Goal: Task Accomplishment & Management: Complete application form

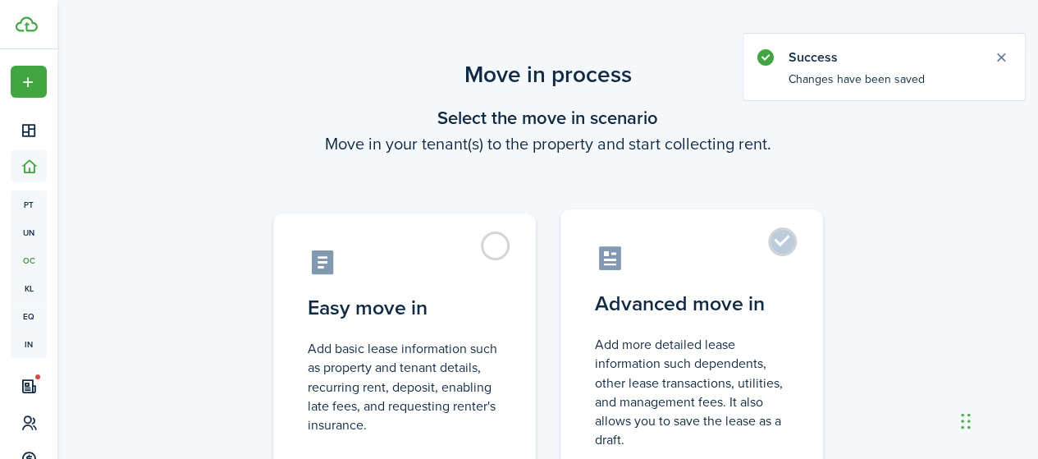
click at [624, 282] on label "Advanced move in Add more detailed lease information such dependents, other lea…" at bounding box center [691, 346] width 263 height 274
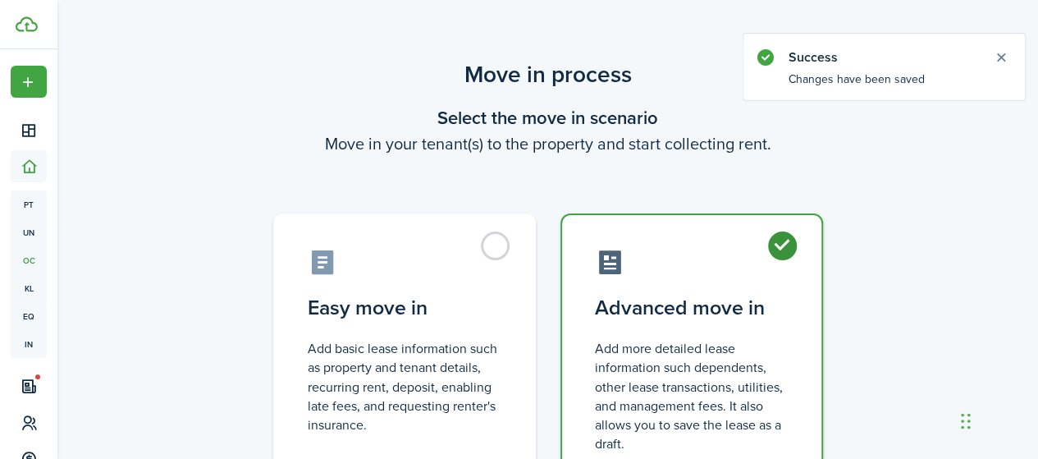
radio input "true"
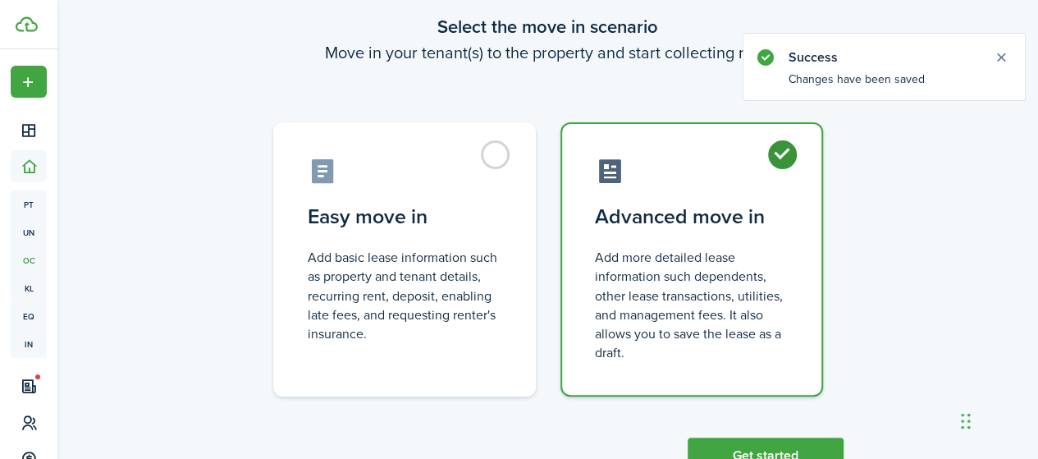
scroll to position [151, 0]
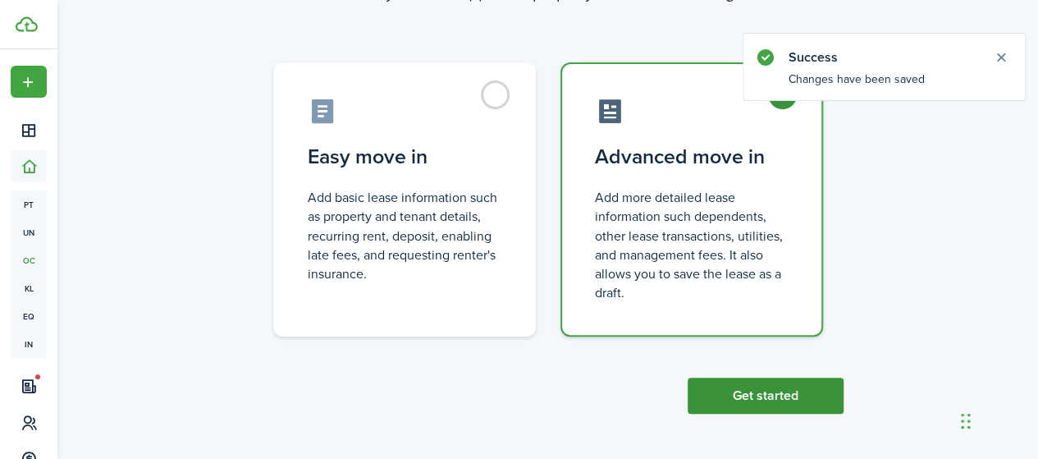
click at [725, 393] on button "Get started" at bounding box center [765, 395] width 156 height 36
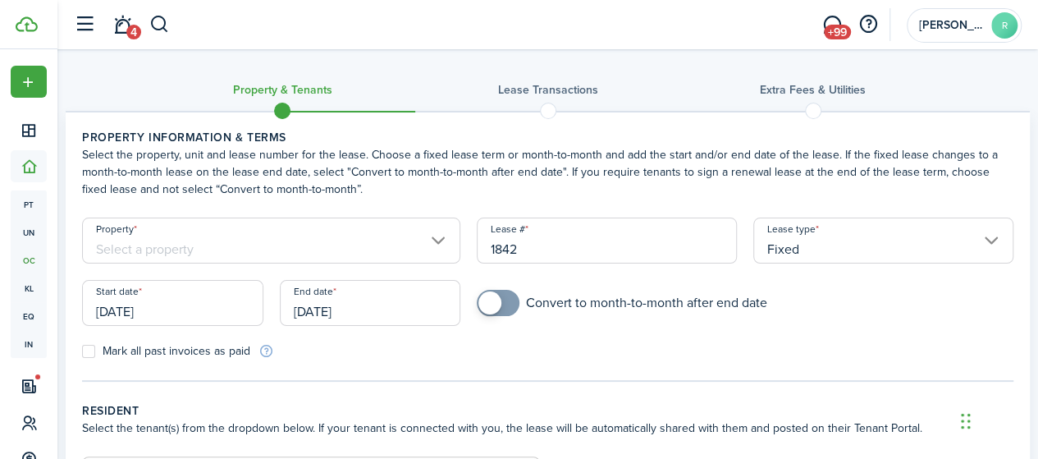
click at [163, 313] on input "[DATE]" at bounding box center [172, 303] width 181 height 46
click at [174, 248] on input "Property" at bounding box center [271, 240] width 378 height 46
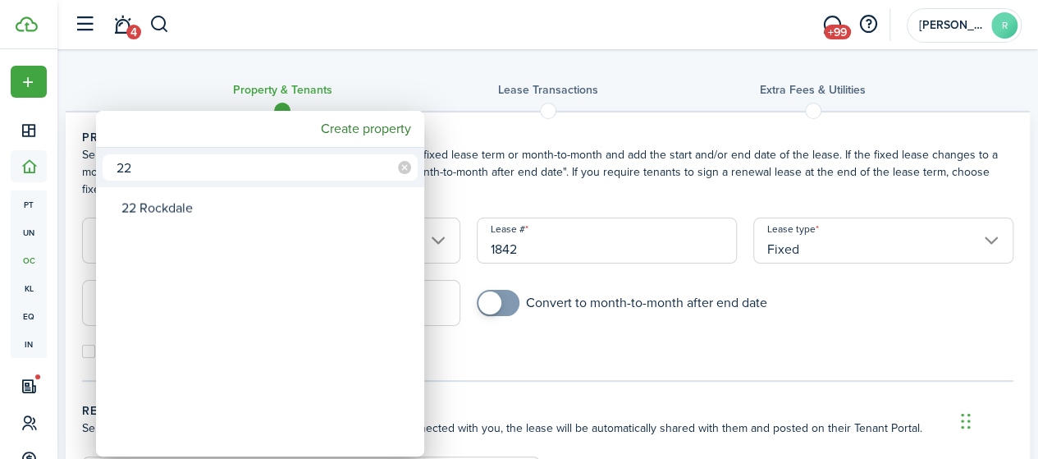
type input "2"
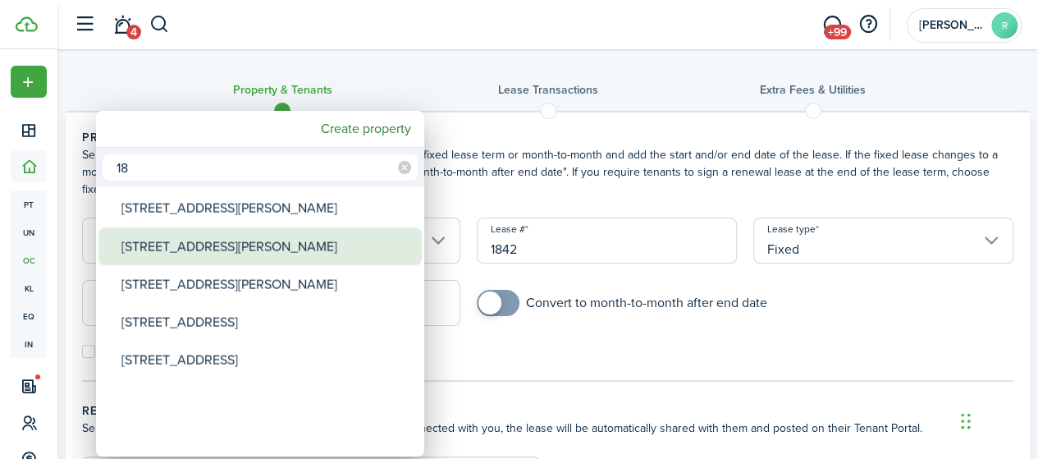
type input "18"
click at [194, 258] on div "[STREET_ADDRESS][PERSON_NAME]" at bounding box center [266, 246] width 290 height 38
type input "[STREET_ADDRESS][PERSON_NAME]"
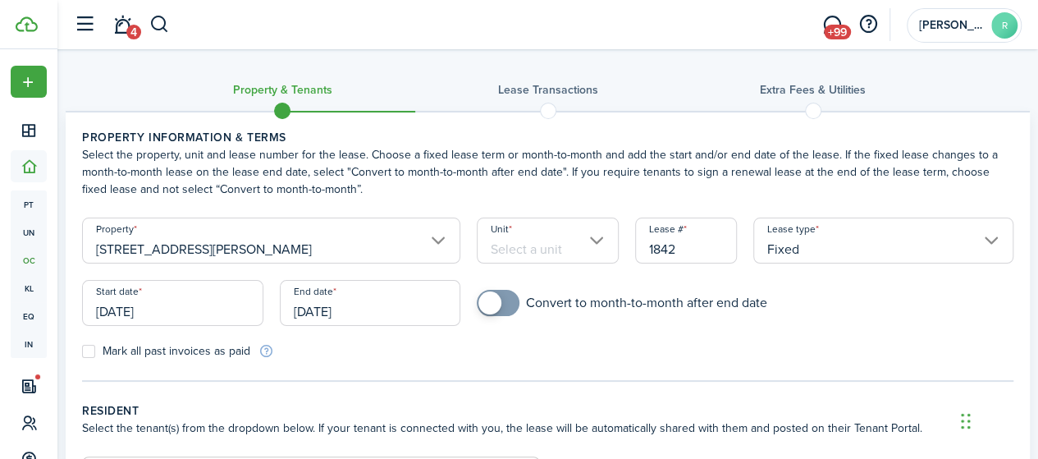
click at [494, 256] on input "Unit" at bounding box center [548, 240] width 142 height 46
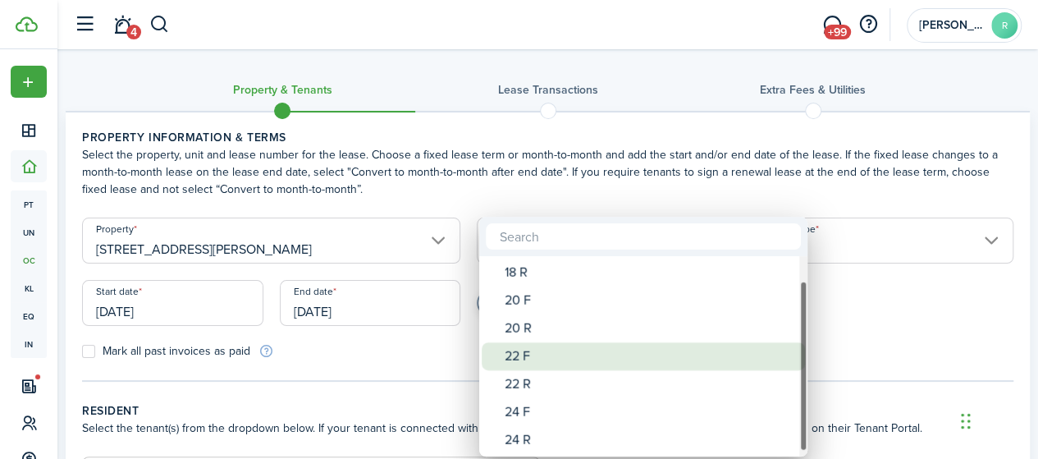
click at [537, 363] on div "22 F" at bounding box center [650, 356] width 290 height 28
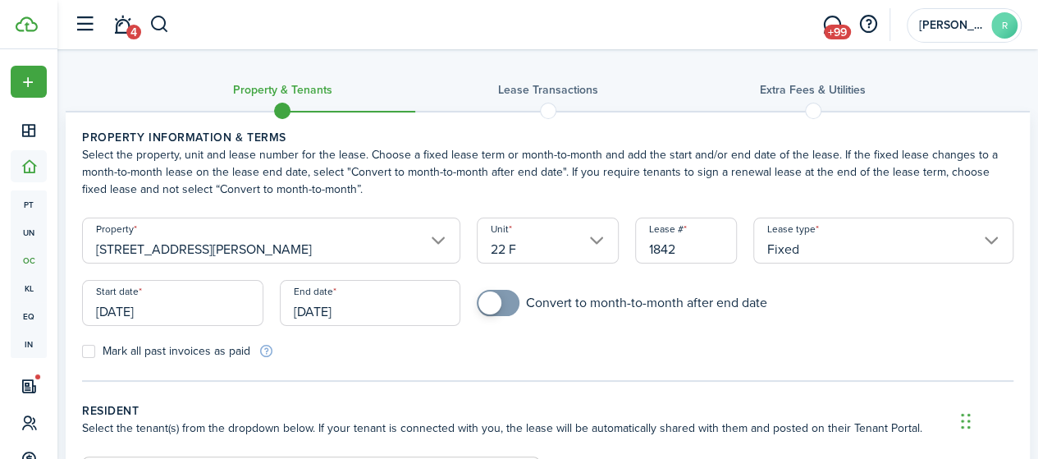
click at [564, 250] on input "22 F" at bounding box center [548, 240] width 142 height 46
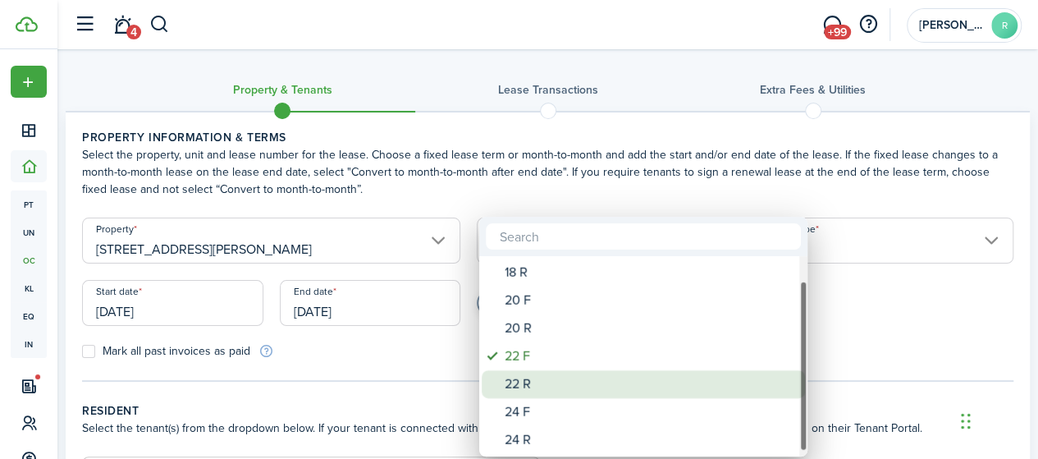
click at [523, 388] on div "22 R" at bounding box center [650, 384] width 290 height 28
type input "22 R"
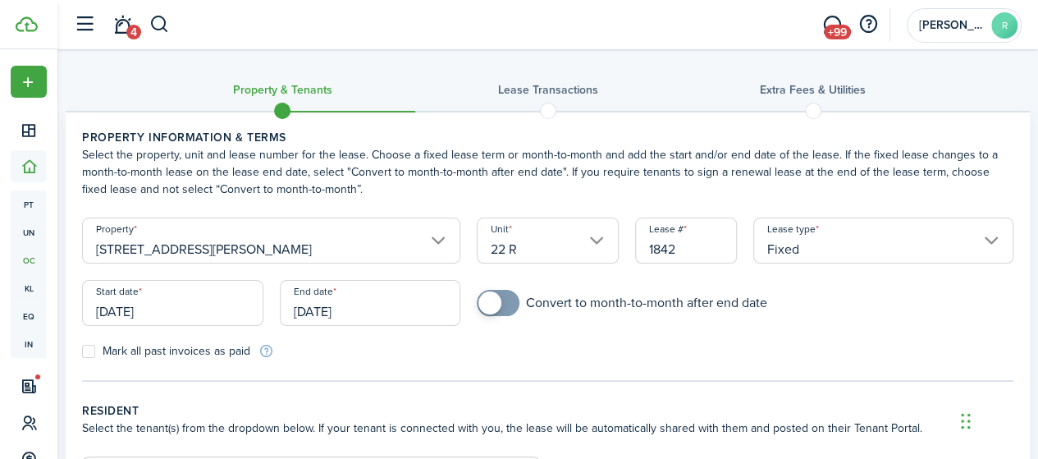
click at [180, 311] on input "[DATE]" at bounding box center [172, 303] width 181 height 46
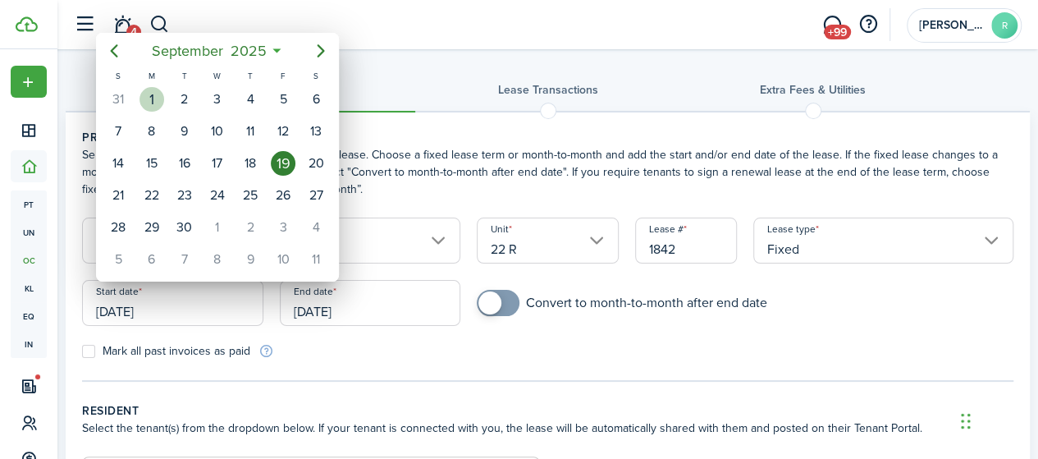
click at [161, 106] on div "1" at bounding box center [151, 99] width 25 height 25
type input "[DATE]"
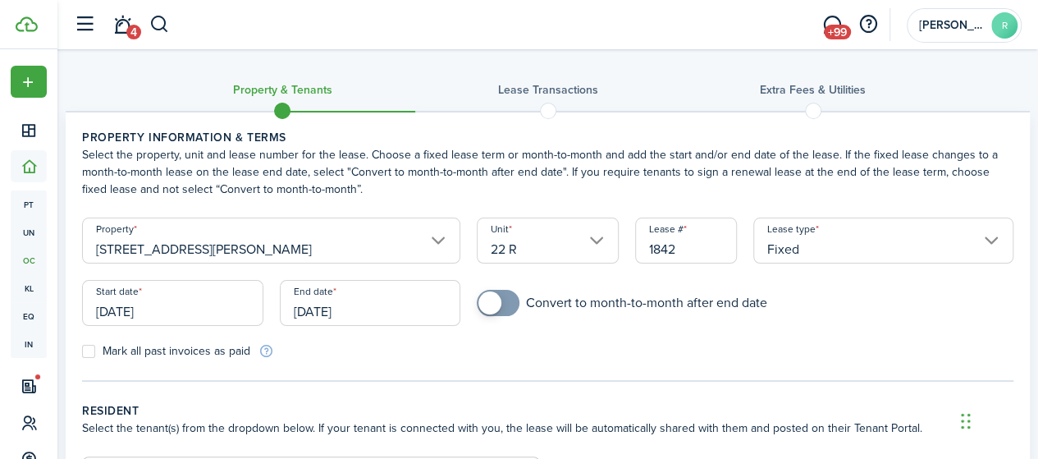
click at [361, 296] on input "[DATE]" at bounding box center [370, 303] width 181 height 46
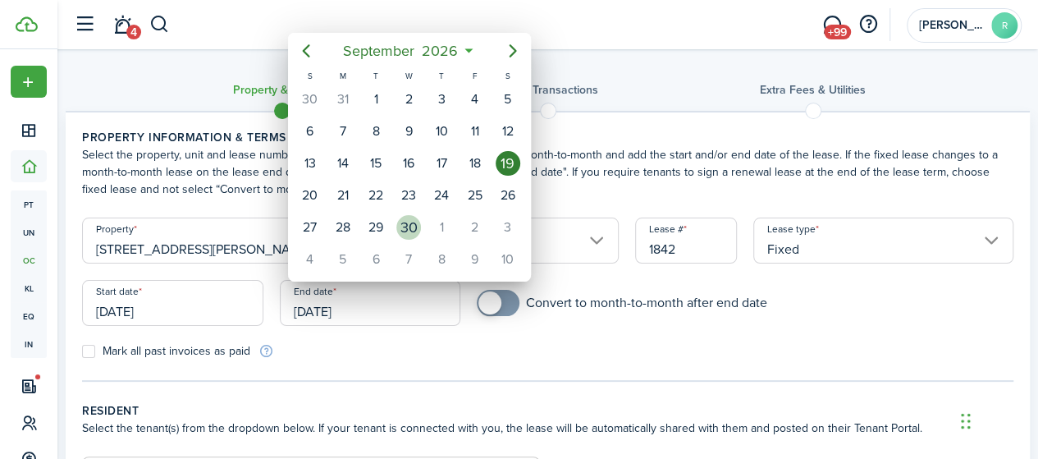
click at [402, 222] on div "30" at bounding box center [408, 227] width 25 height 25
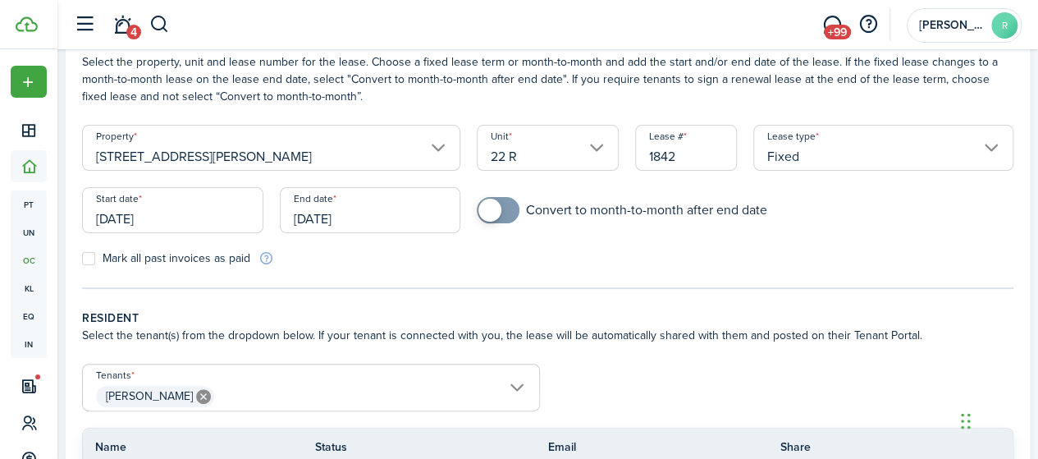
scroll to position [164, 0]
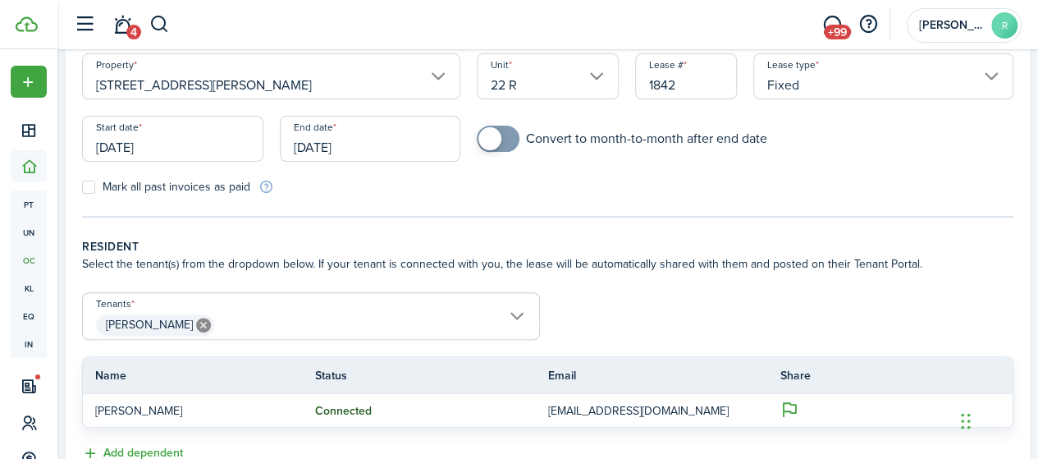
click at [320, 154] on input "[DATE]" at bounding box center [370, 139] width 181 height 46
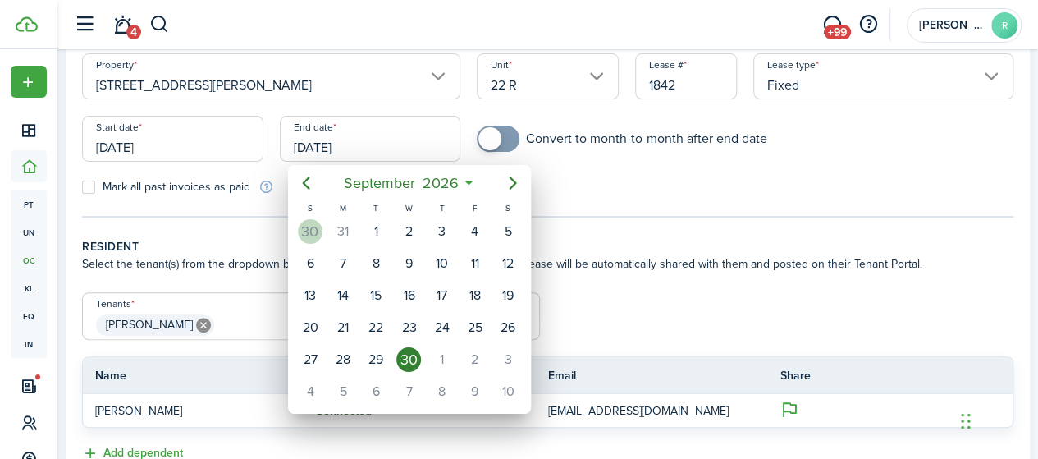
click at [313, 227] on div "30" at bounding box center [310, 231] width 25 height 25
type input "[DATE]"
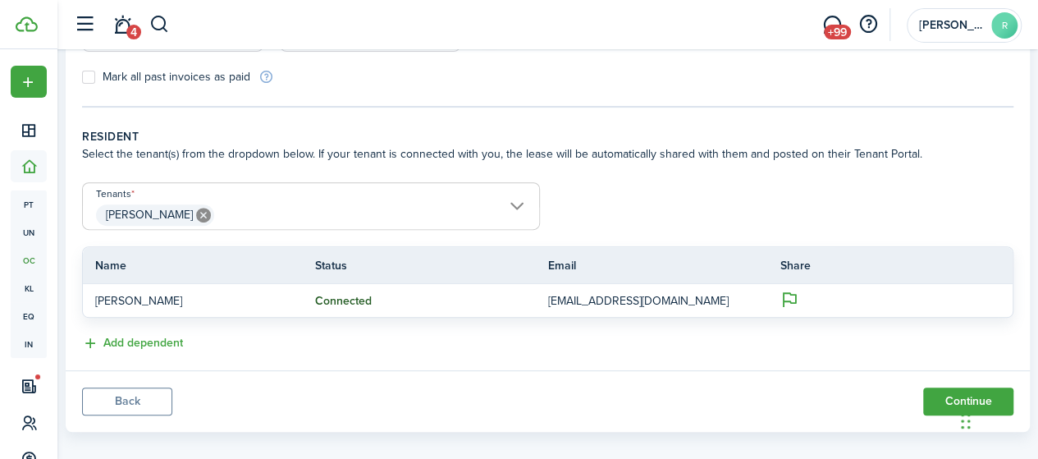
scroll to position [290, 0]
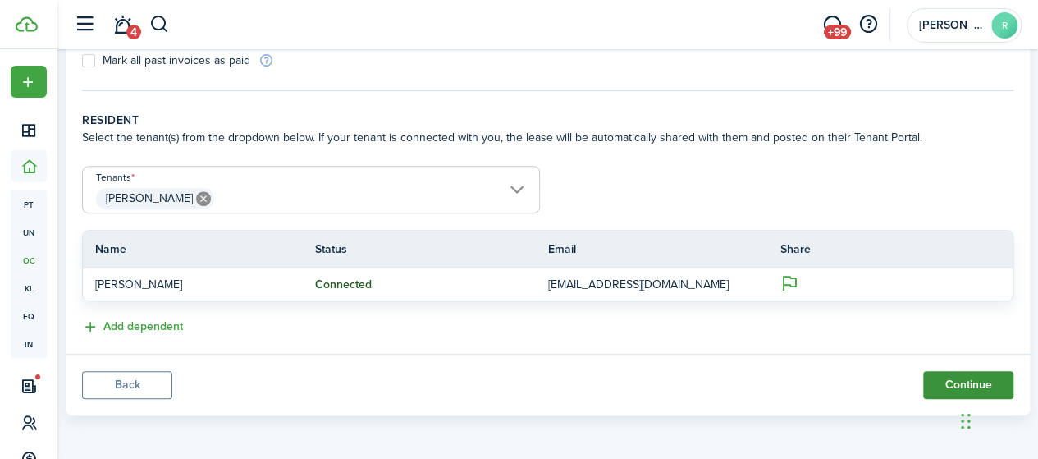
click at [954, 372] on button "Continue" at bounding box center [968, 385] width 90 height 28
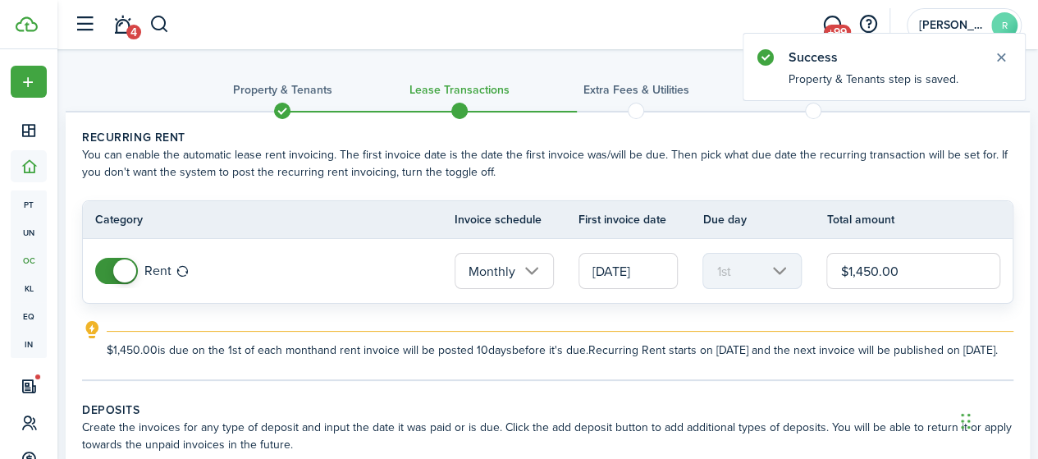
click at [613, 283] on input "[DATE]" at bounding box center [627, 271] width 99 height 36
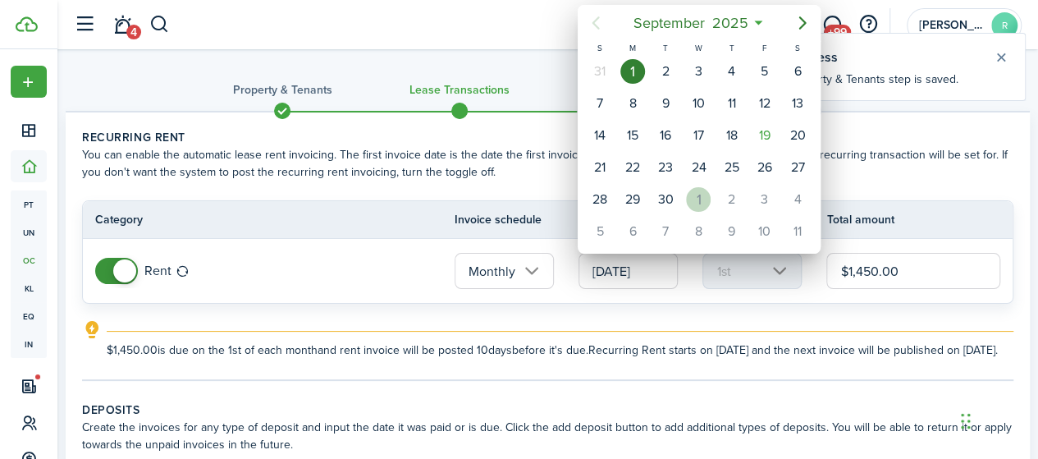
click at [689, 198] on div "1" at bounding box center [698, 199] width 25 height 25
type input "[DATE]"
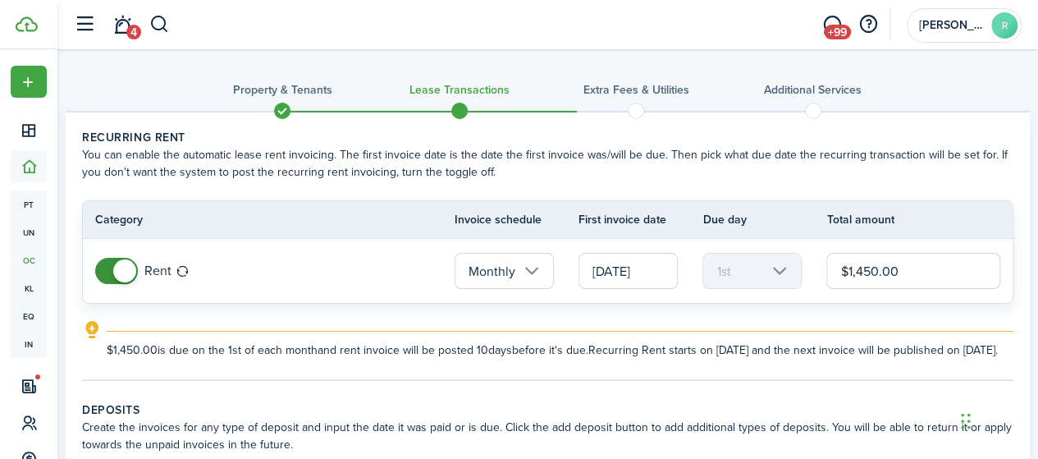
click at [847, 262] on input "$1,450.00" at bounding box center [913, 271] width 174 height 36
type input "$1,500.00"
click at [860, 309] on lease-classic-rent "Recurring rent You can enable the automatic lease rent invoicing. The first inv…" at bounding box center [547, 244] width 931 height 230
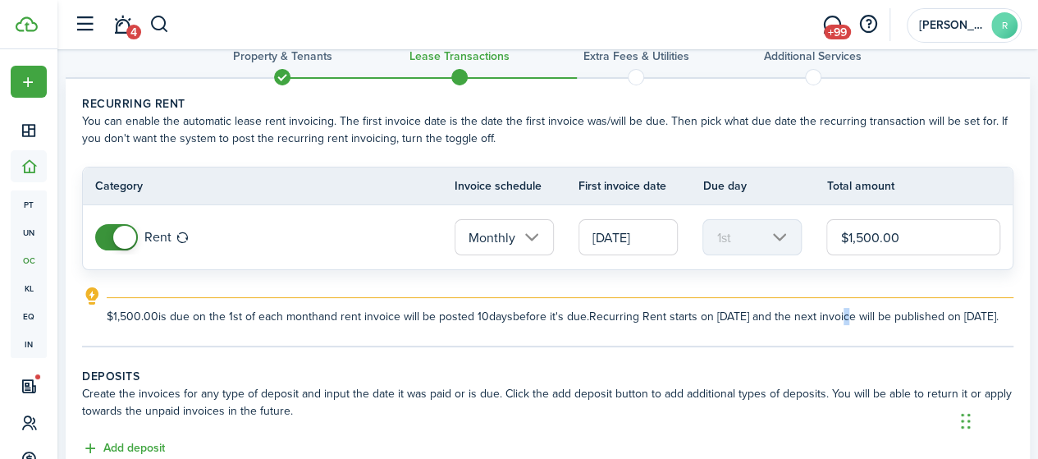
scroll to position [246, 0]
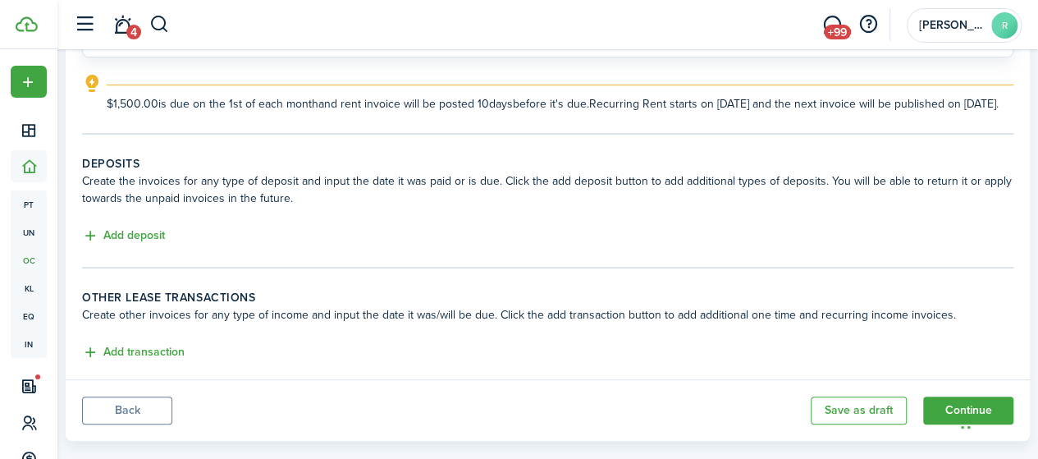
click at [162, 239] on lease-classic-deposit "Deposits Create the invoices for any type of deposit and input the date it was …" at bounding box center [547, 200] width 931 height 91
click at [162, 246] on div "Add deposit" at bounding box center [547, 236] width 931 height 20
click at [162, 245] on button "Add deposit" at bounding box center [123, 235] width 83 height 19
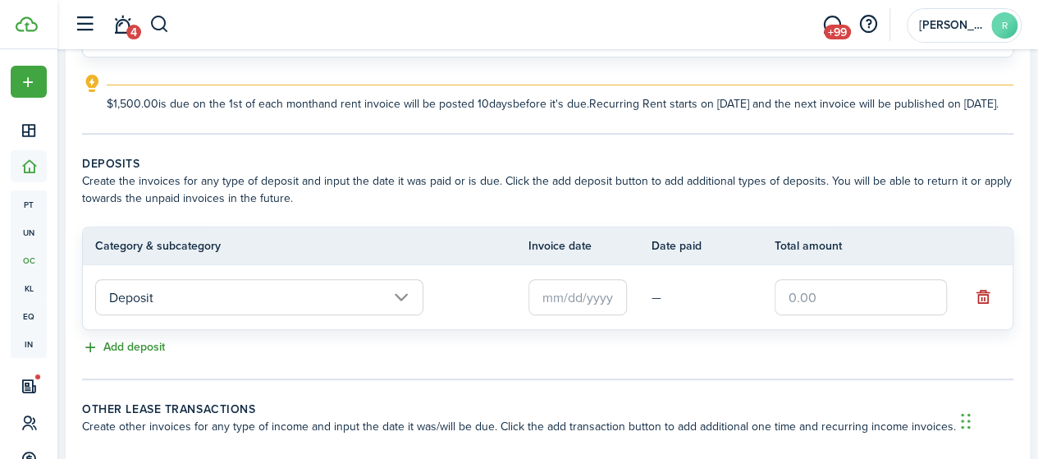
click at [162, 357] on button "Add deposit" at bounding box center [123, 347] width 83 height 19
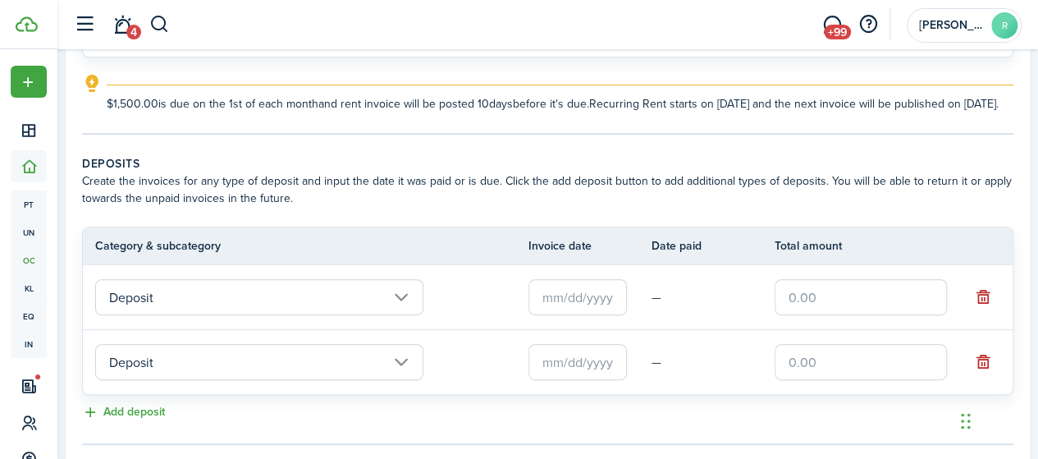
click at [174, 315] on input "Deposit" at bounding box center [259, 297] width 328 height 36
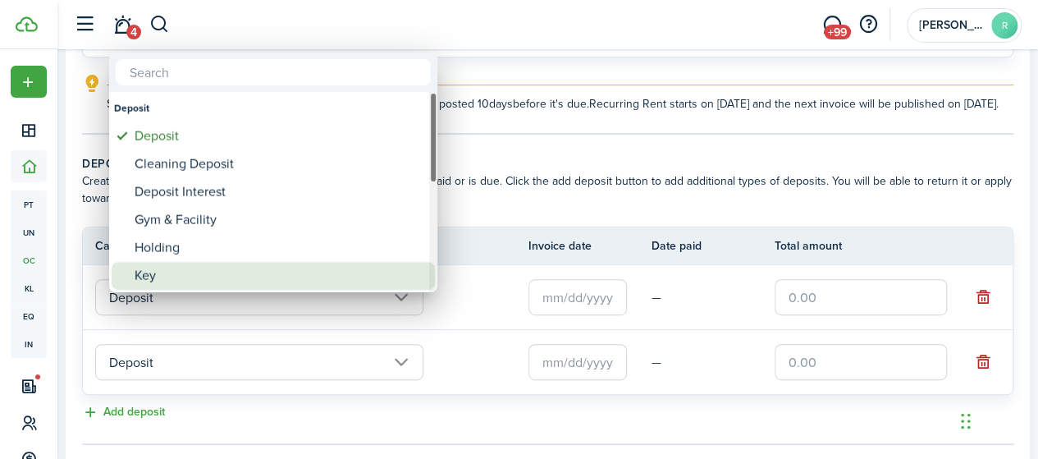
click at [171, 276] on div "Key" at bounding box center [280, 276] width 290 height 28
type input "Deposit / Key"
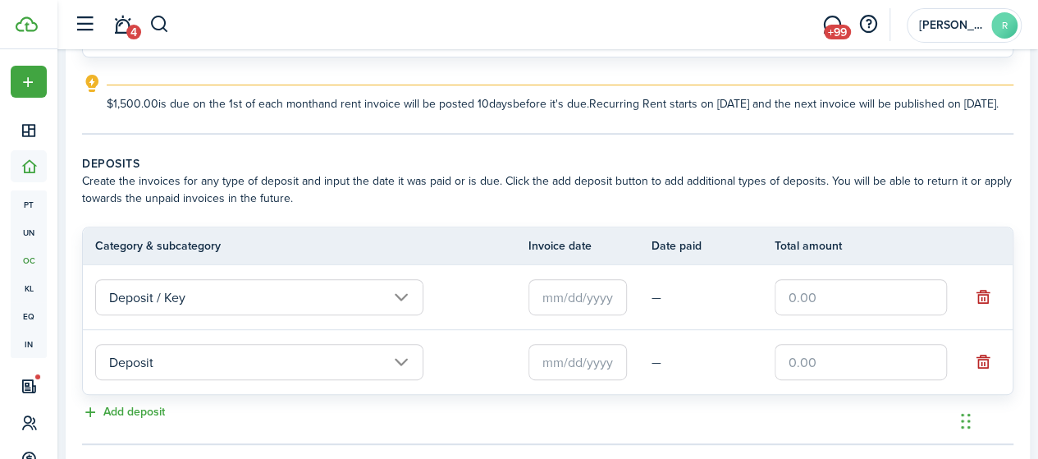
click at [189, 375] on input "Deposit" at bounding box center [259, 362] width 328 height 36
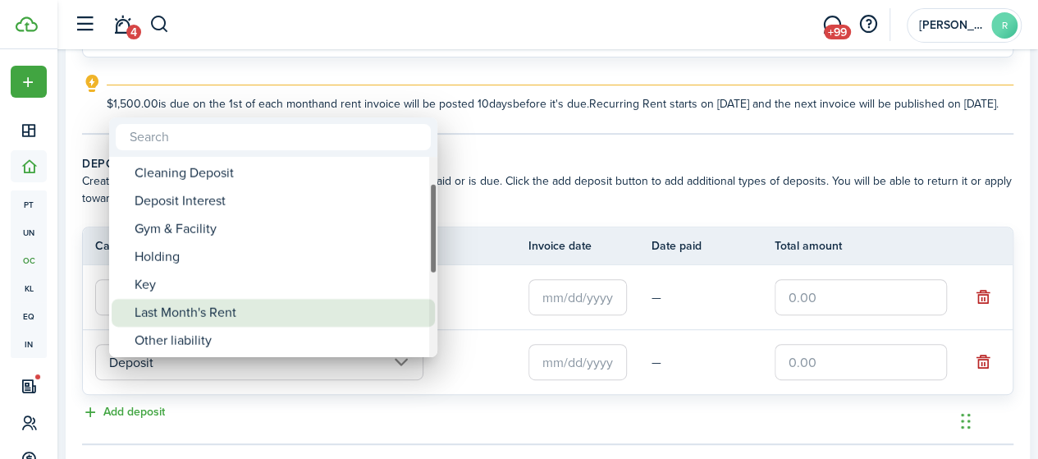
click at [199, 313] on div "Last Month's Rent" at bounding box center [280, 313] width 290 height 28
type input "Deposit / Last Month's Rent"
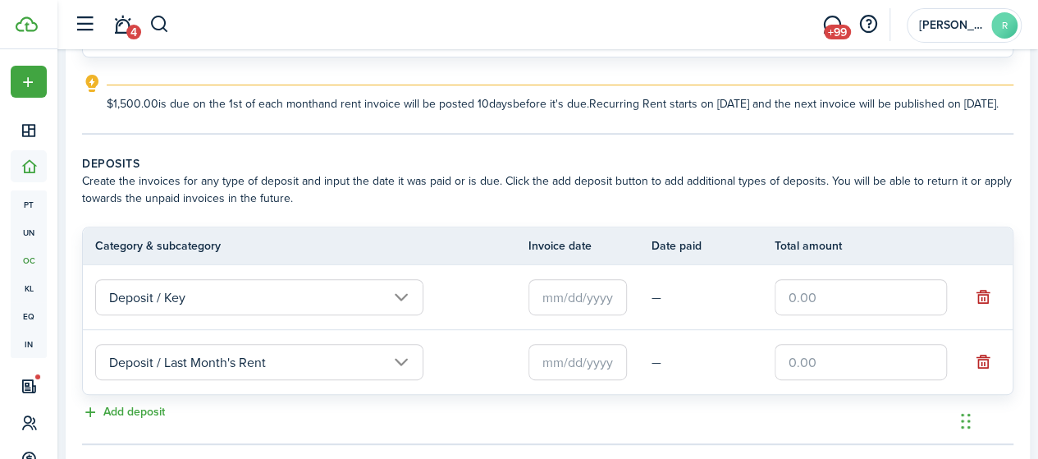
click at [582, 314] on input "text" at bounding box center [577, 297] width 98 height 36
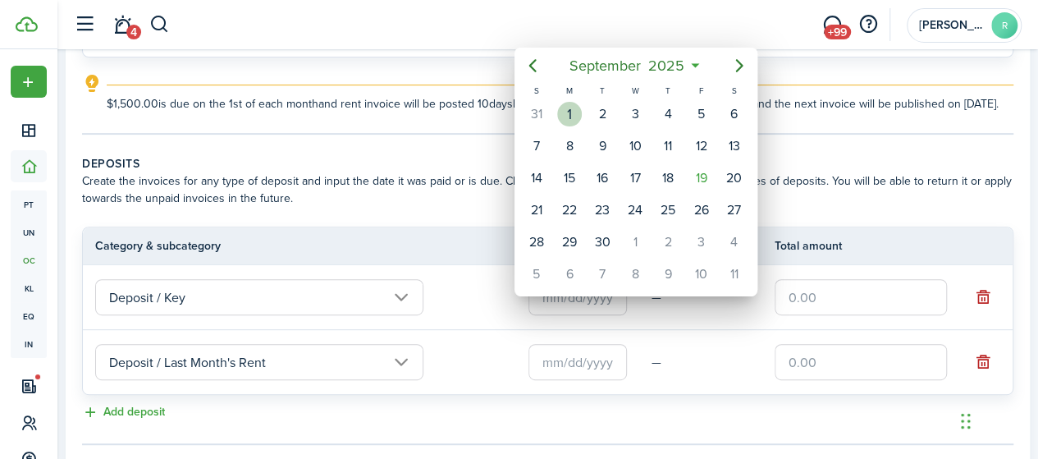
click at [568, 114] on div "1" at bounding box center [569, 114] width 25 height 25
type input "[DATE]"
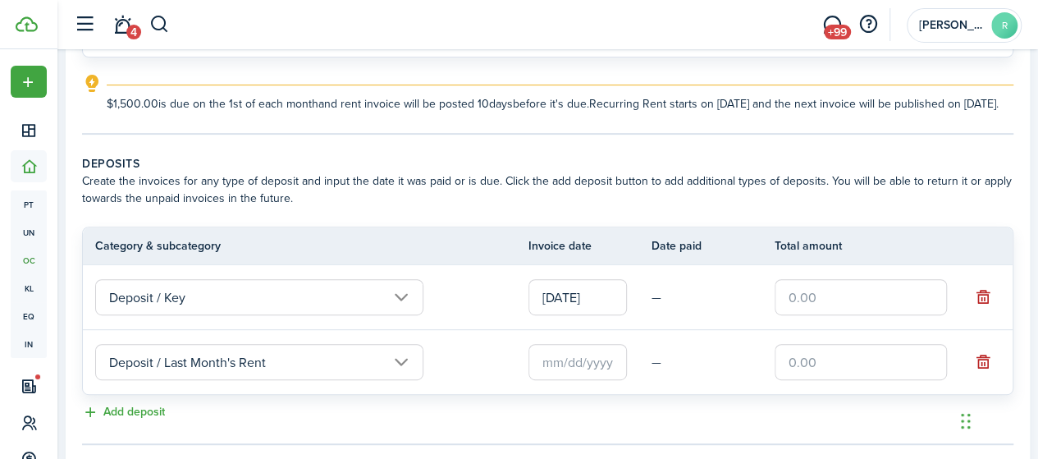
click at [565, 372] on input "text" at bounding box center [577, 362] width 98 height 36
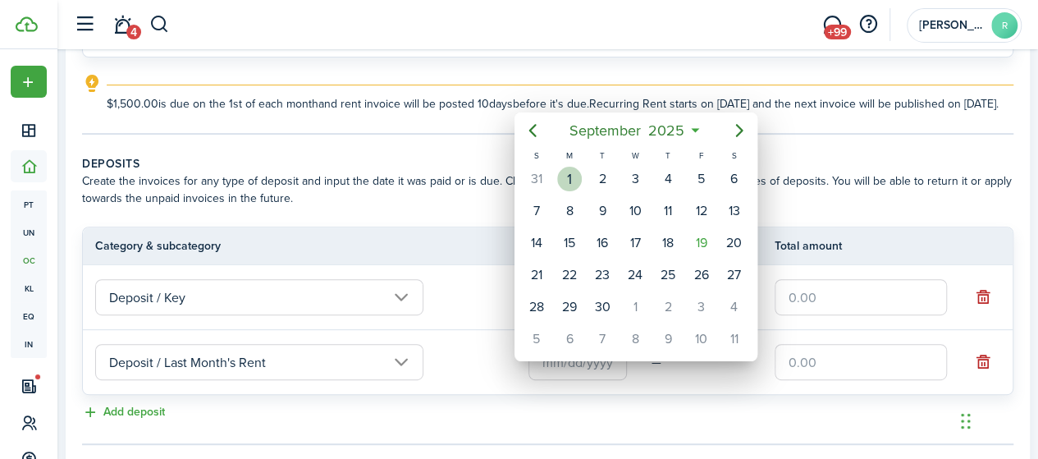
click at [578, 178] on div "1" at bounding box center [569, 179] width 25 height 25
type input "[DATE]"
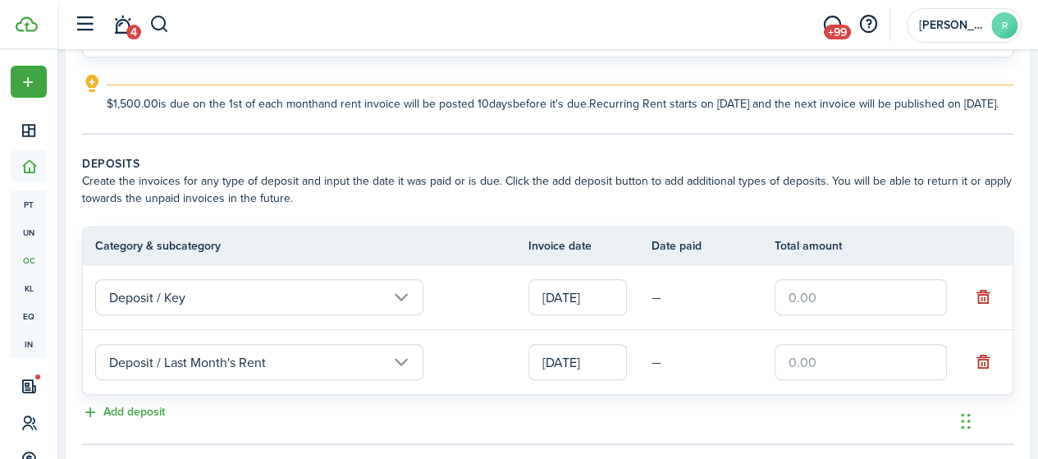
click at [911, 315] on input "text" at bounding box center [860, 297] width 172 height 36
type input "$50.00"
click at [844, 371] on input "text" at bounding box center [860, 362] width 172 height 36
type input "$1,500.00"
click at [617, 421] on div "Add deposit" at bounding box center [547, 413] width 931 height 20
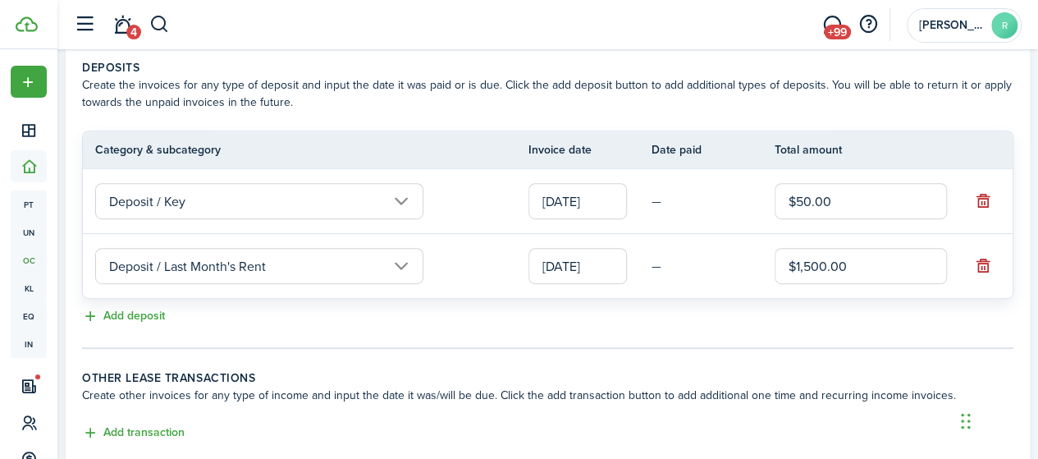
scroll to position [463, 0]
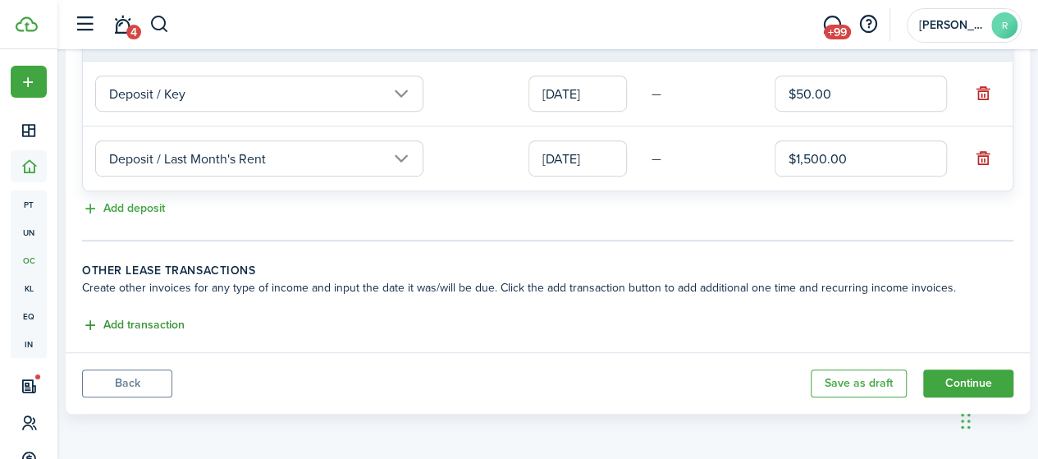
click at [158, 332] on button "Add transaction" at bounding box center [133, 325] width 103 height 19
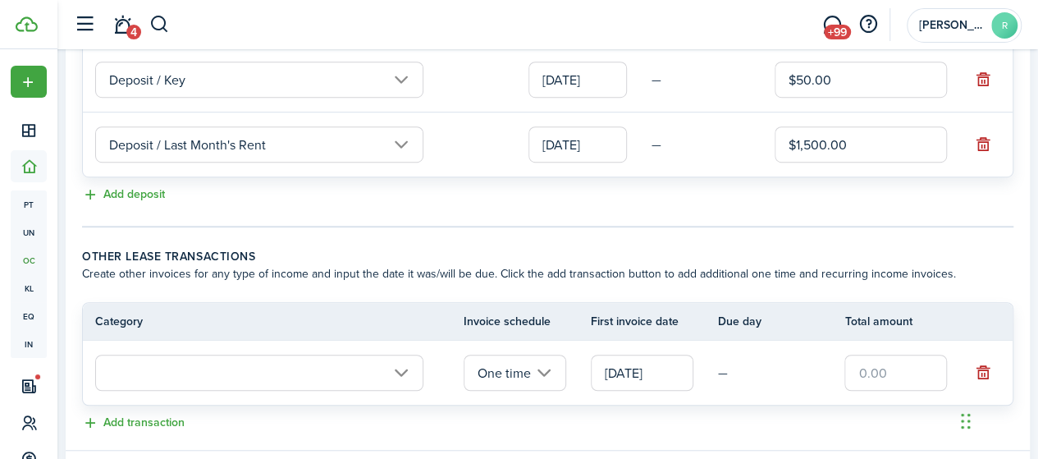
click at [181, 390] on input "text" at bounding box center [259, 372] width 328 height 36
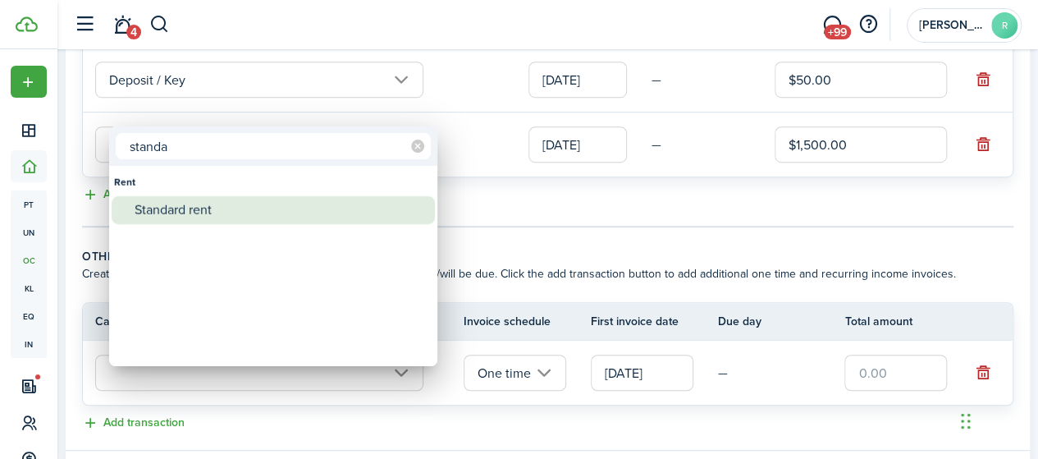
type input "standa"
click at [135, 221] on div "Standard rent" at bounding box center [280, 210] width 290 height 28
type input "Rent / Standard rent"
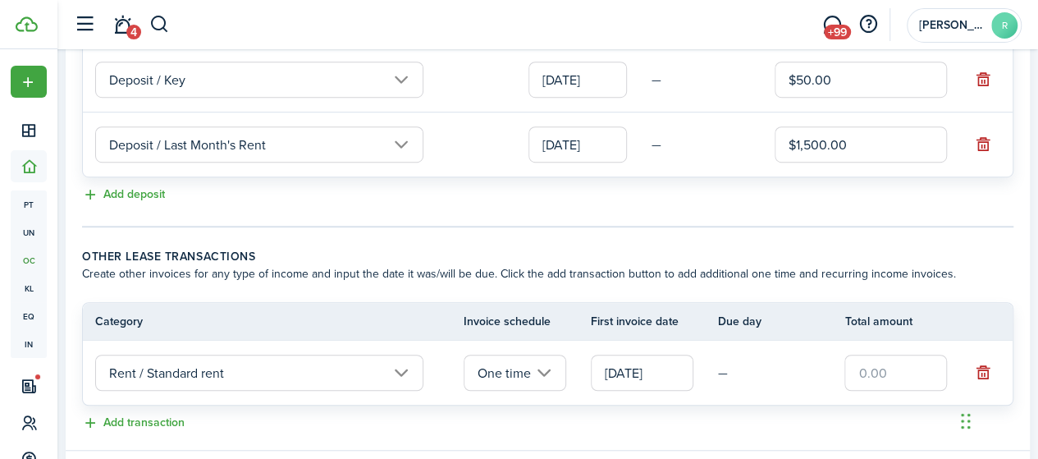
click at [889, 378] on input "text" at bounding box center [895, 372] width 103 height 36
type input "$1,500.00"
drag, startPoint x: 771, startPoint y: 372, endPoint x: 760, endPoint y: 374, distance: 11.6
click at [771, 372] on tr "Rent / Standard rent One time [DATE] — $1,500.00" at bounding box center [547, 372] width 929 height 64
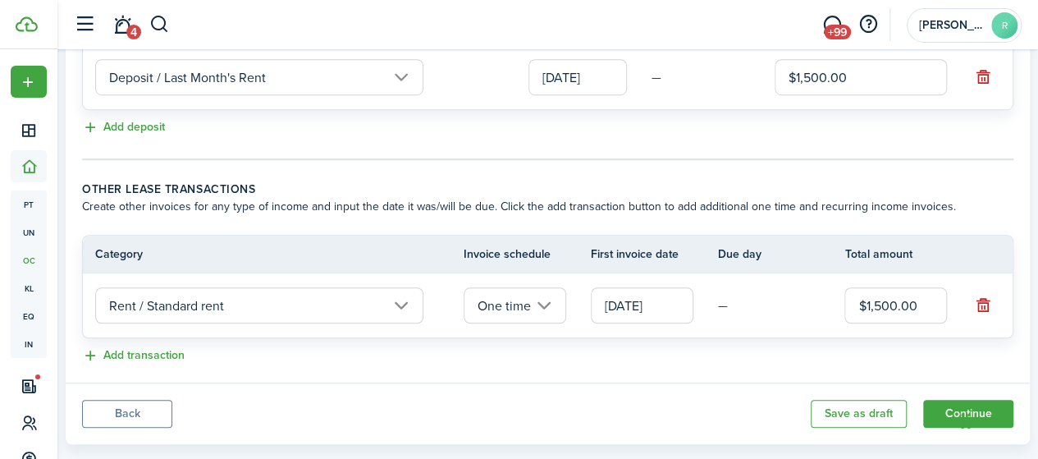
scroll to position [574, 0]
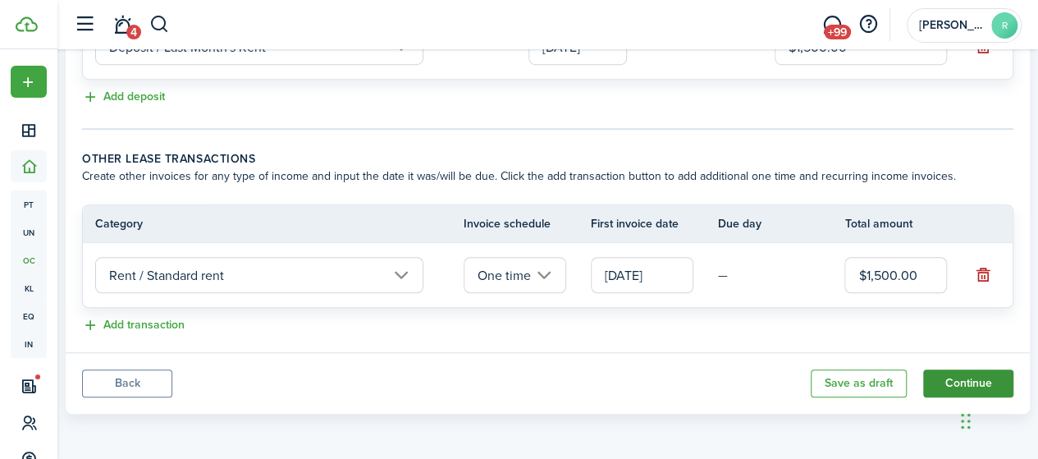
click at [938, 386] on button "Continue" at bounding box center [968, 383] width 90 height 28
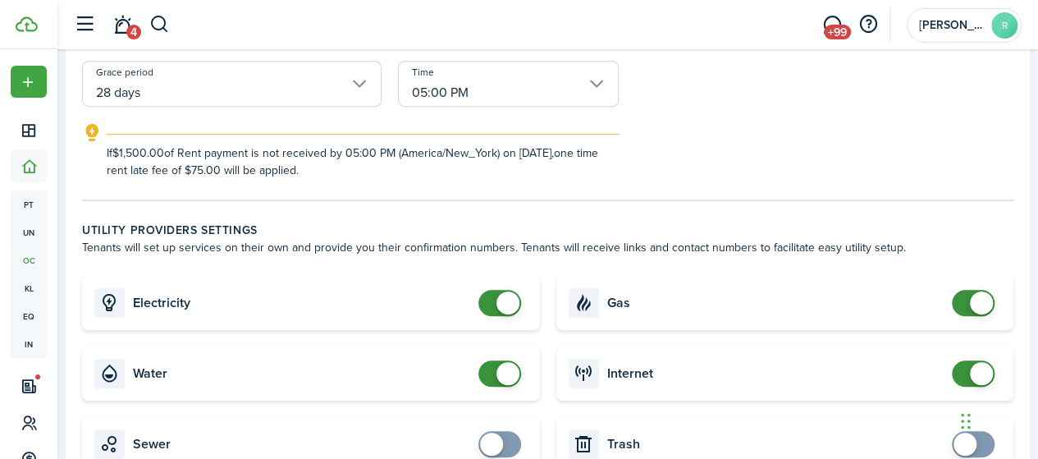
scroll to position [492, 0]
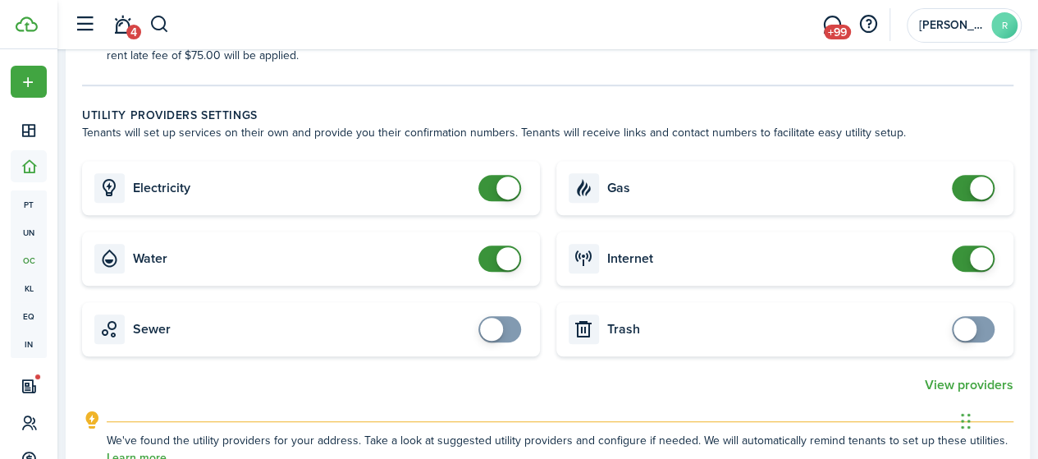
checkbox input "false"
click at [506, 259] on span at bounding box center [507, 258] width 23 height 23
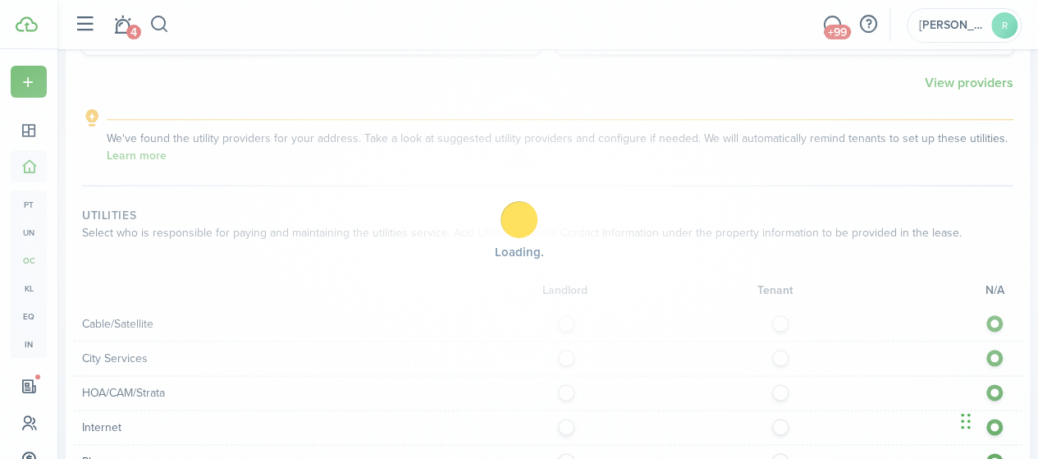
scroll to position [820, 0]
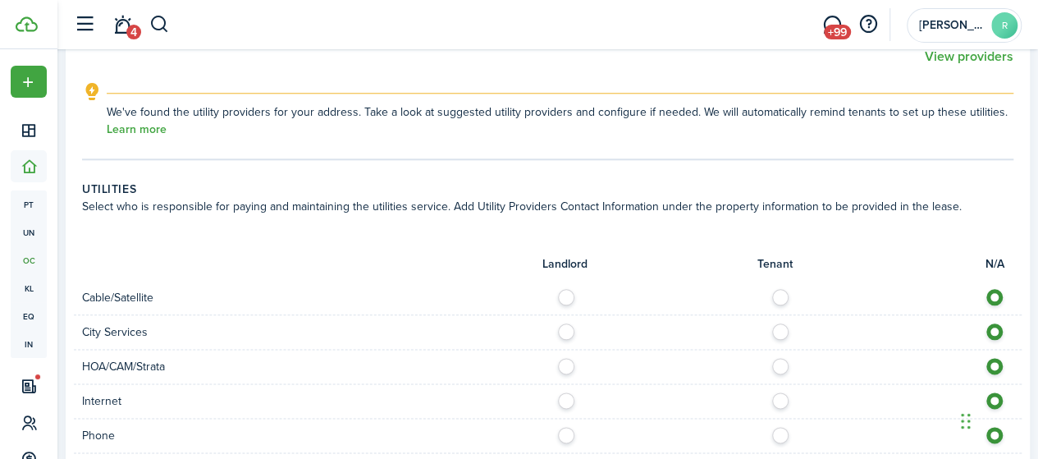
click at [770, 290] on label at bounding box center [784, 293] width 29 height 8
radio input "true"
click at [771, 392] on label at bounding box center [784, 396] width 29 height 8
radio input "true"
click at [774, 419] on div "Phone" at bounding box center [548, 435] width 948 height 34
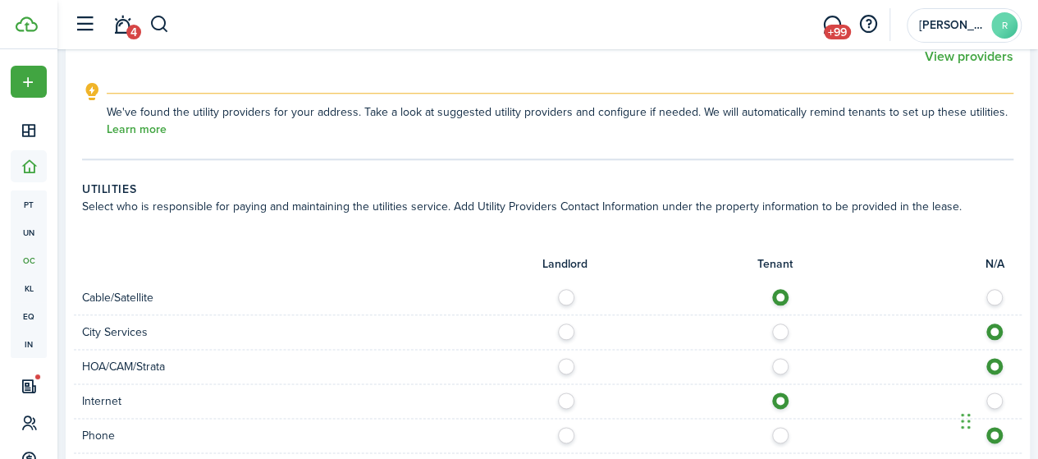
click at [774, 421] on div "Phone" at bounding box center [548, 435] width 948 height 34
click at [773, 424] on div "Phone" at bounding box center [548, 435] width 948 height 34
click at [774, 427] on label at bounding box center [784, 431] width 29 height 8
radio input "true"
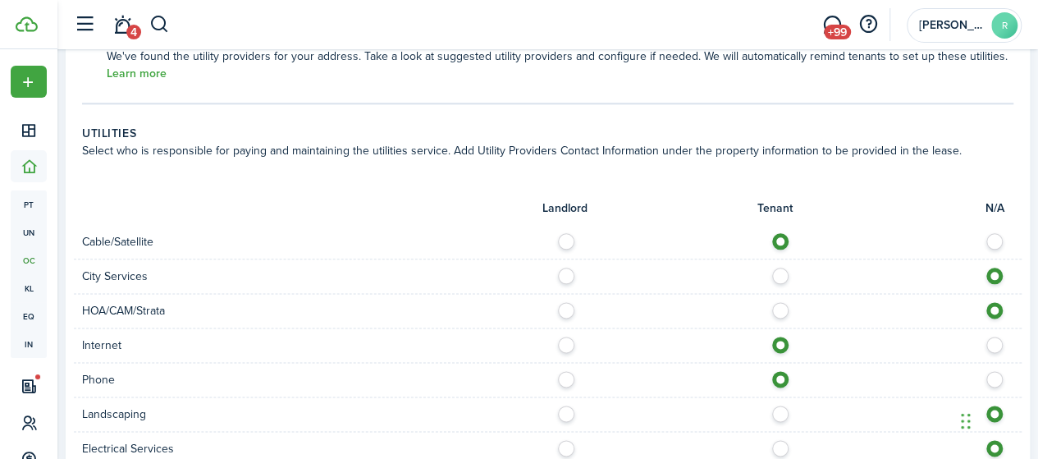
scroll to position [902, 0]
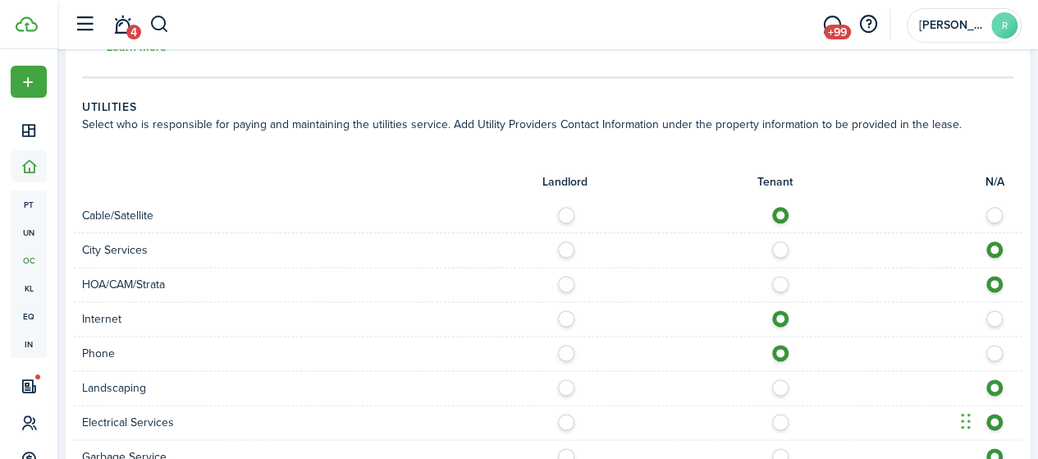
click at [566, 386] on label at bounding box center [570, 383] width 29 height 8
radio input "true"
drag, startPoint x: 779, startPoint y: 414, endPoint x: 766, endPoint y: 418, distance: 13.5
click at [778, 416] on label at bounding box center [784, 417] width 29 height 8
radio input "true"
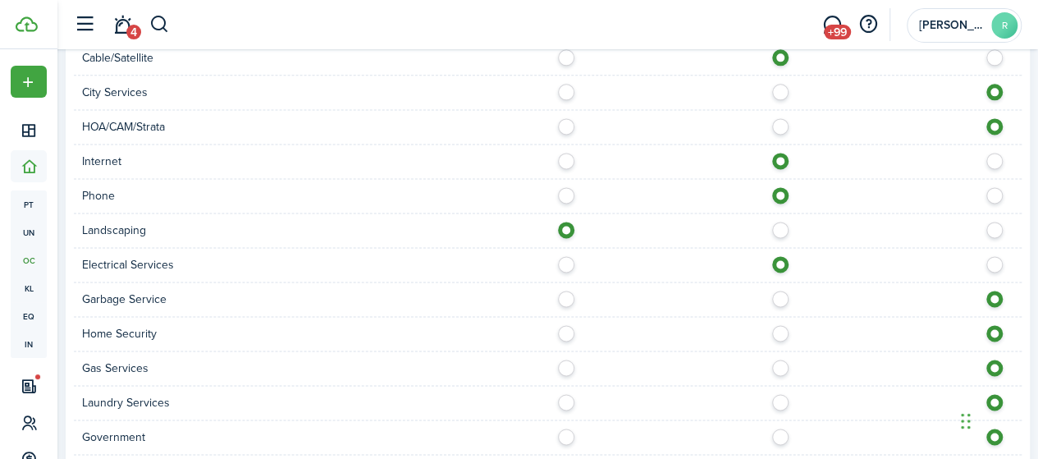
scroll to position [1066, 0]
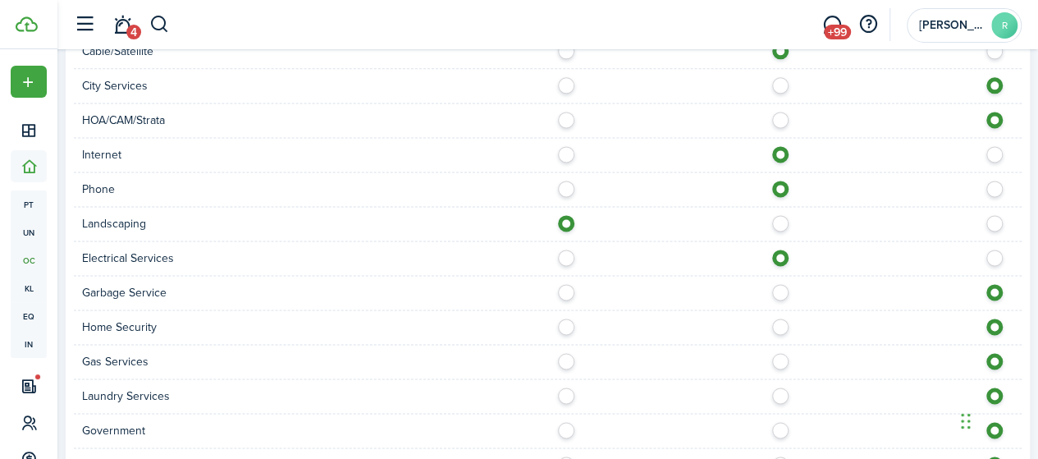
click at [563, 297] on div at bounding box center [785, 292] width 474 height 17
click at [563, 284] on label at bounding box center [570, 288] width 29 height 8
radio input "true"
click at [777, 312] on div "Home Security" at bounding box center [548, 327] width 948 height 34
click at [770, 322] on label at bounding box center [784, 322] width 29 height 8
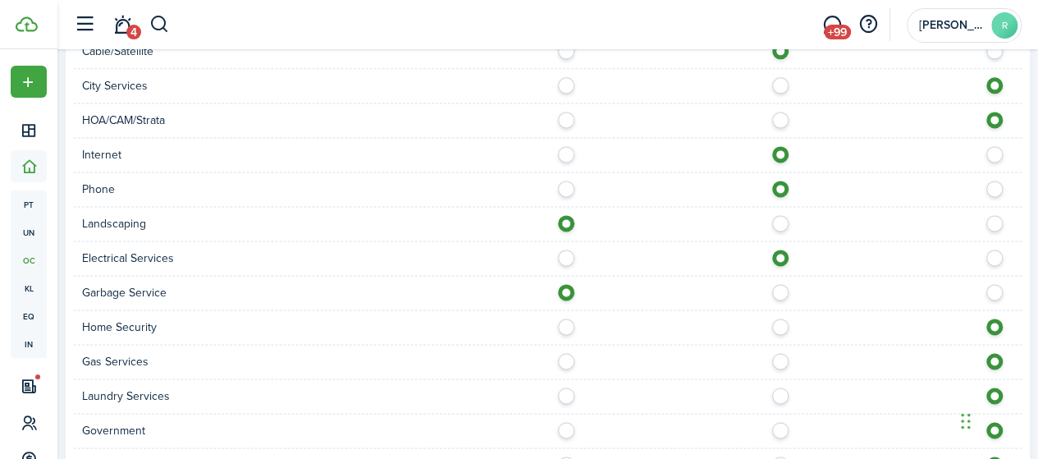
radio input "true"
click at [577, 361] on div at bounding box center [785, 361] width 474 height 17
click at [559, 359] on label at bounding box center [570, 357] width 29 height 8
click at [775, 360] on label at bounding box center [784, 357] width 29 height 8
radio input "false"
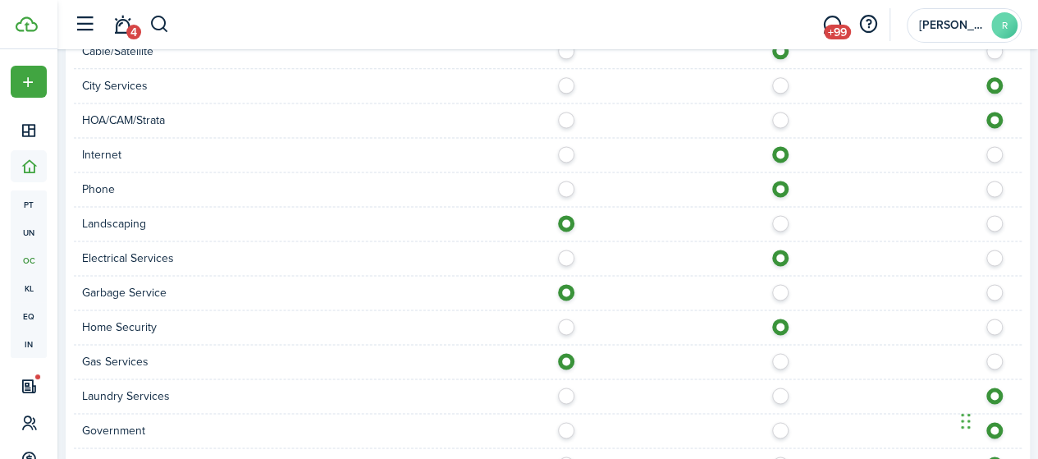
radio input "true"
click at [578, 389] on label at bounding box center [570, 391] width 29 height 8
radio input "true"
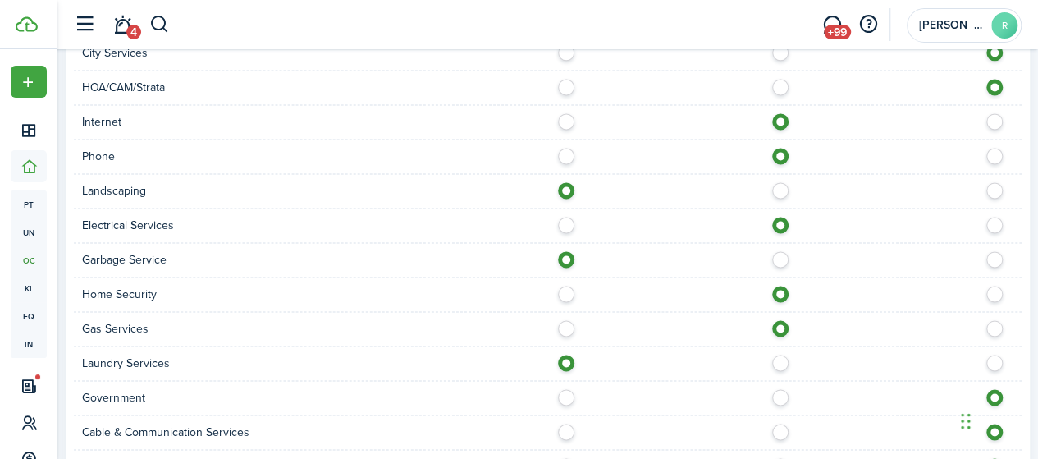
scroll to position [1148, 0]
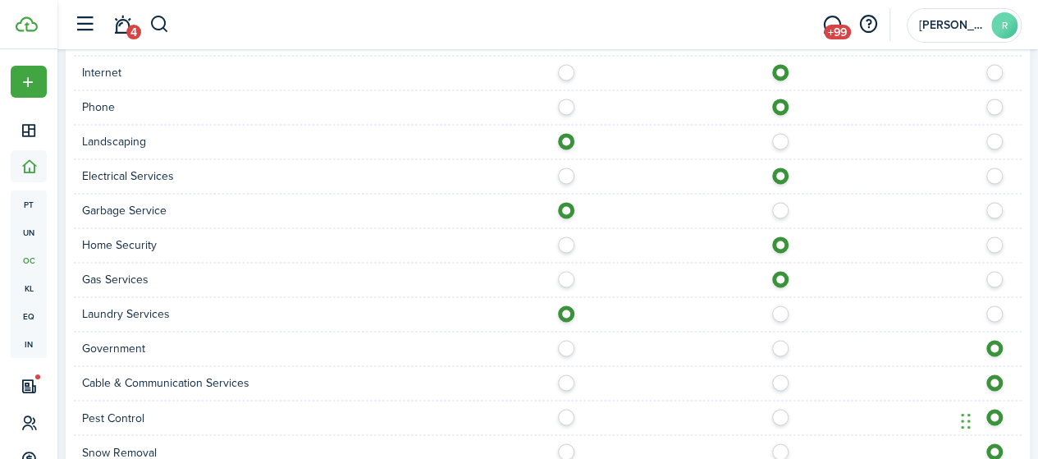
click at [571, 411] on label at bounding box center [570, 413] width 29 height 8
radio input "true"
click at [770, 376] on label at bounding box center [784, 378] width 29 height 8
radio input "true"
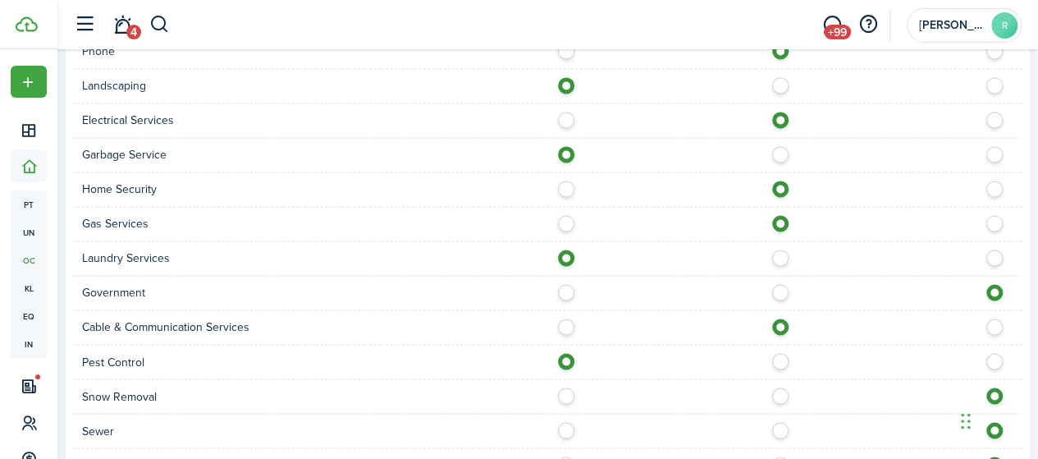
scroll to position [1231, 0]
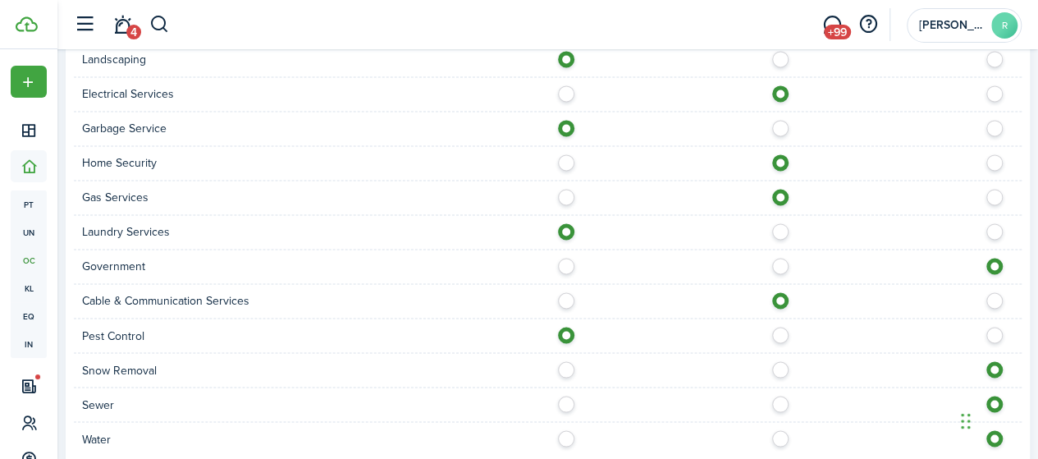
click at [569, 363] on label at bounding box center [570, 365] width 29 height 8
radio input "true"
click at [571, 398] on label at bounding box center [570, 399] width 29 height 8
radio input "true"
click at [562, 430] on label at bounding box center [570, 434] width 29 height 8
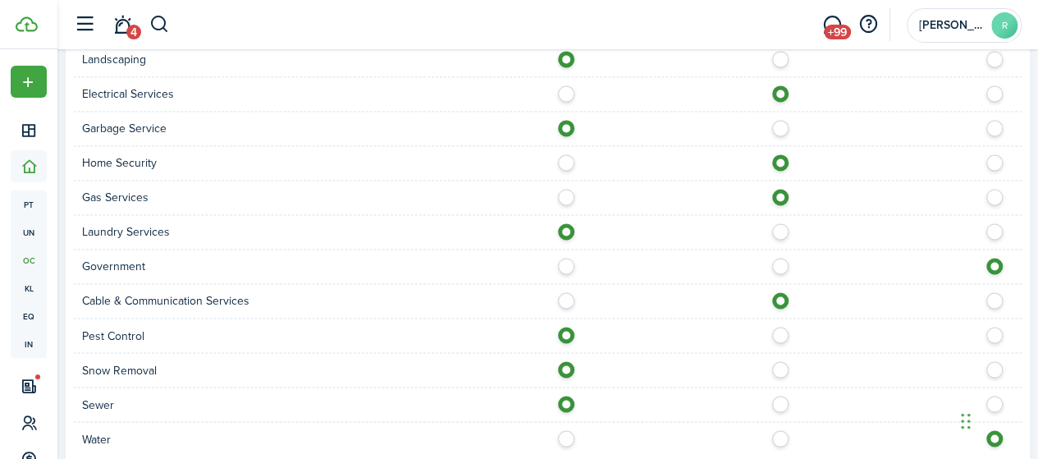
radio input "true"
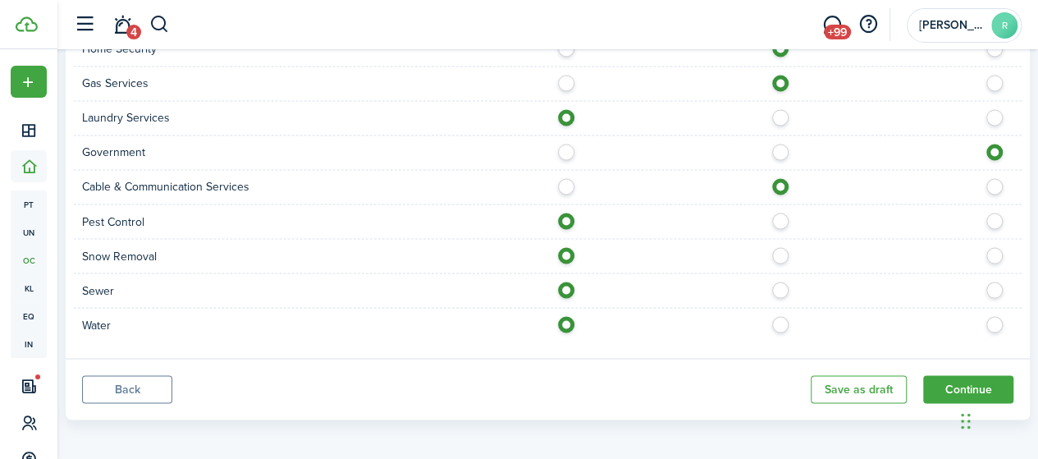
click at [904, 386] on panel-main-footer "Back Save as draft Continue" at bounding box center [548, 389] width 964 height 62
click at [923, 383] on button "Continue" at bounding box center [968, 389] width 90 height 28
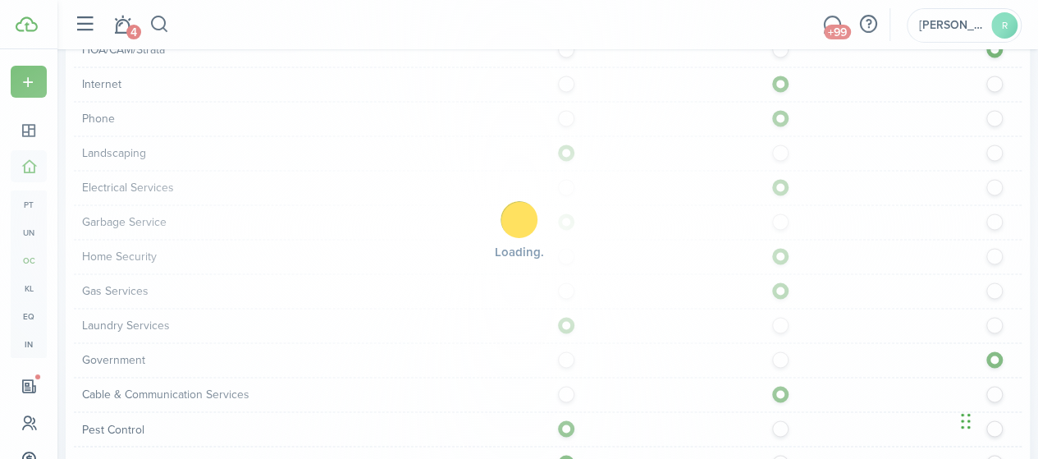
scroll to position [1016, 0]
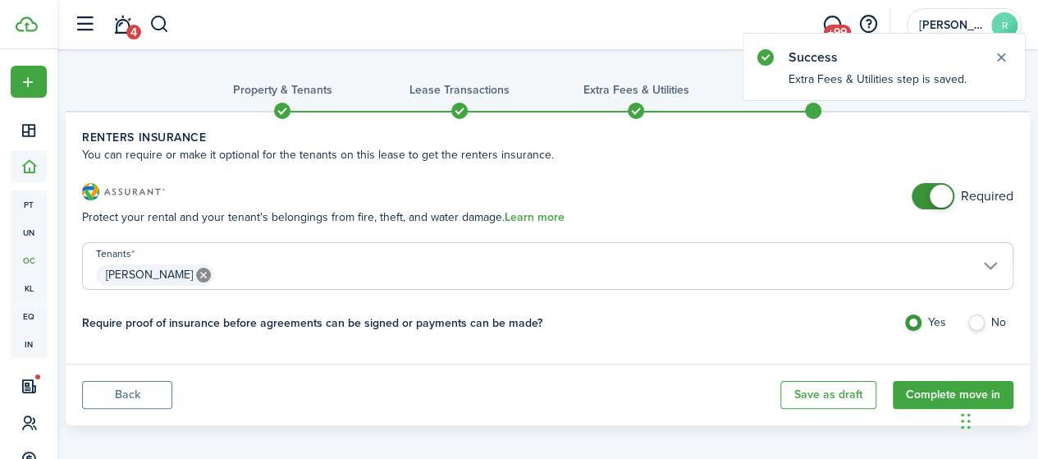
drag, startPoint x: 924, startPoint y: 201, endPoint x: 935, endPoint y: 235, distance: 36.3
click at [929, 206] on span at bounding box center [940, 196] width 23 height 23
checkbox input "false"
click at [929, 200] on span at bounding box center [940, 196] width 23 height 23
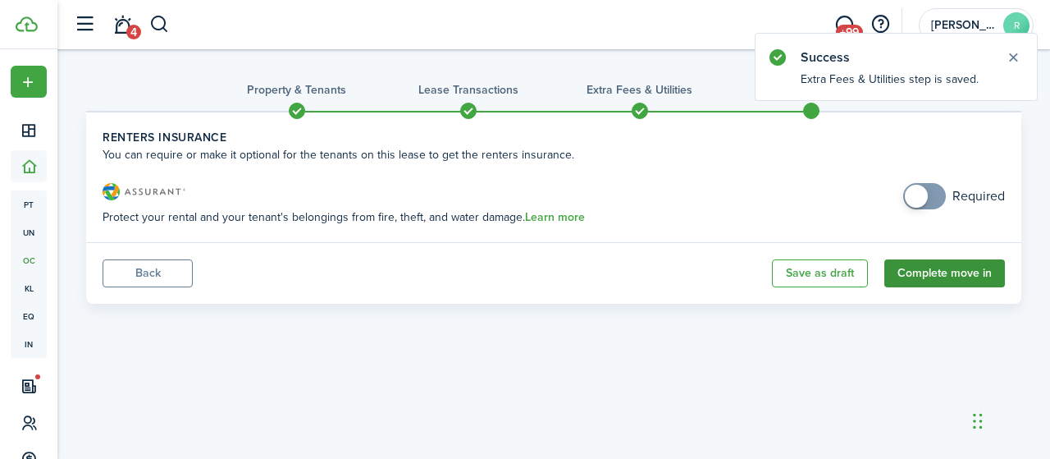
click at [934, 282] on button "Complete move in" at bounding box center [944, 273] width 121 height 28
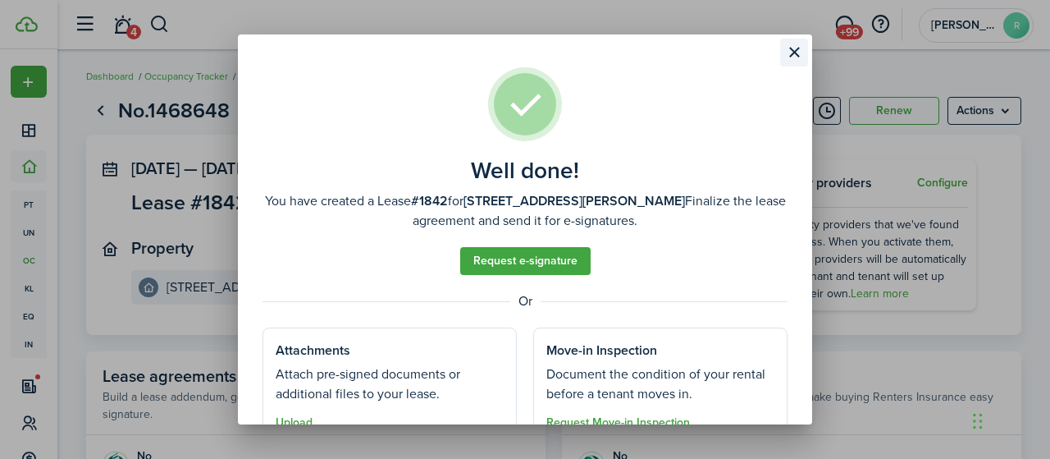
click at [792, 47] on button "Close modal" at bounding box center [794, 53] width 28 height 28
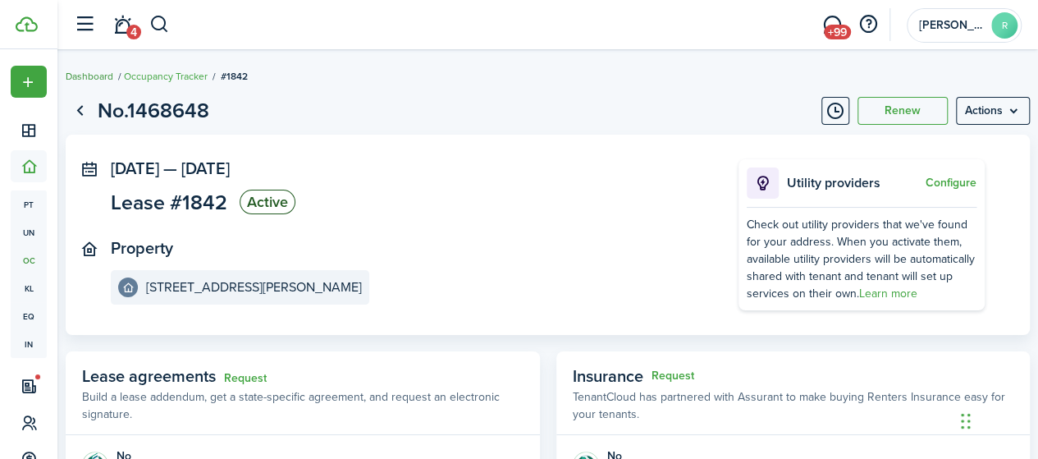
click at [102, 78] on link "Dashboard" at bounding box center [90, 76] width 48 height 15
